Goal: Find contact information: Find contact information

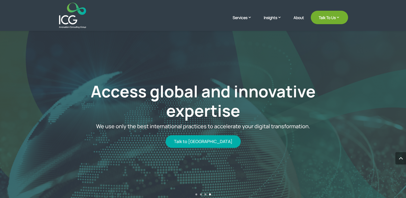
scroll to position [1817, 0]
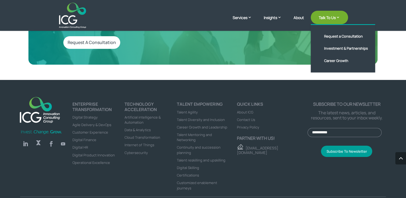
click at [336, 16] on link "Talk To Us" at bounding box center [329, 17] width 37 height 13
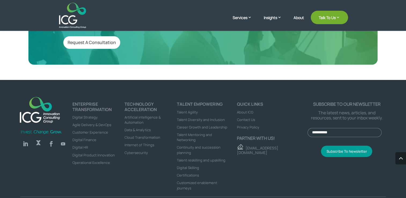
click at [247, 117] on span "Contact Us" at bounding box center [246, 119] width 18 height 5
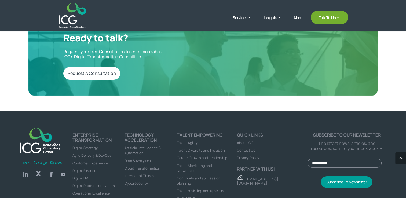
scroll to position [1817, 0]
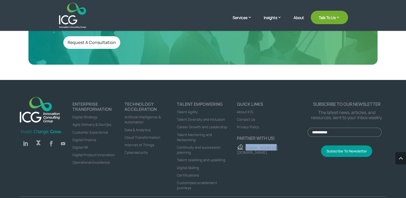
drag, startPoint x: 279, startPoint y: 135, endPoint x: 245, endPoint y: 135, distance: 33.6
click at [245, 144] on p "[EMAIL_ADDRESS][DOMAIN_NAME]" at bounding box center [272, 149] width 71 height 11
copy link "[EMAIL_ADDRESS][DOMAIN_NAME]"
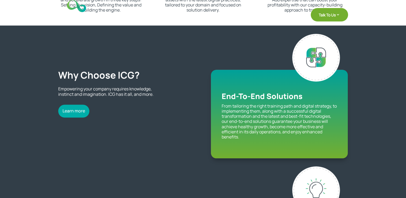
scroll to position [0, 0]
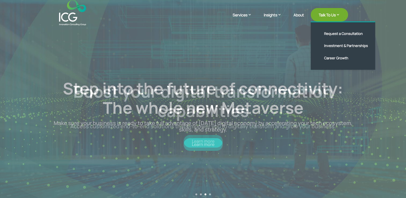
click at [340, 14] on link "Talk To Us" at bounding box center [329, 14] width 37 height 13
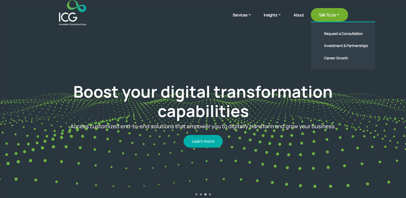
click at [329, 21] on link "Talk To Us" at bounding box center [329, 14] width 37 height 13
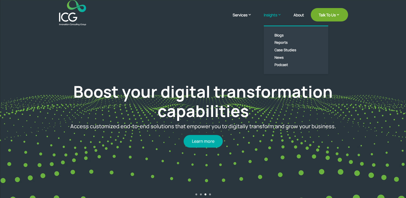
click at [276, 17] on link "Insights" at bounding box center [275, 18] width 23 height 13
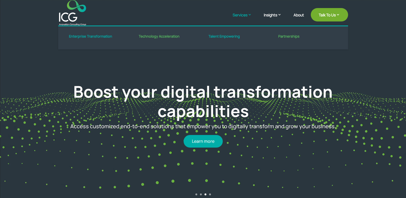
drag, startPoint x: 240, startPoint y: 11, endPoint x: 243, endPoint y: 16, distance: 5.5
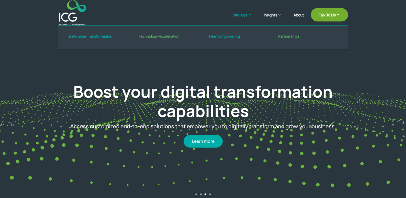
click at [243, 16] on div "Services Enterprise Transformation Digital Strategy Digital Product Innovation …" at bounding box center [203, 13] width 290 height 26
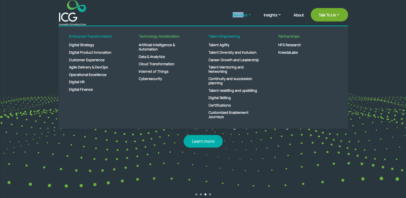
click at [243, 16] on link "Services" at bounding box center [245, 18] width 24 height 13
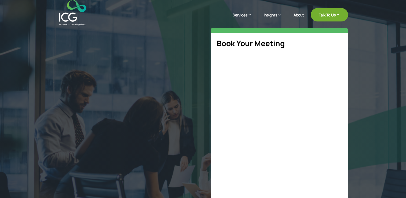
select select "**"
